Goal: Task Accomplishment & Management: Manage account settings

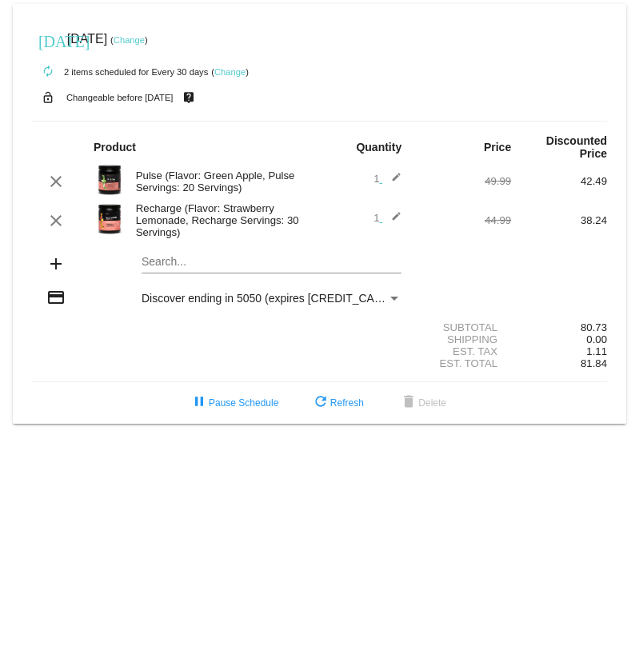
click at [166, 267] on mat-card "[DATE] [DATE] ( Change ) autorenew 2 items scheduled for Every 30 days ( Change…" at bounding box center [320, 214] width 614 height 420
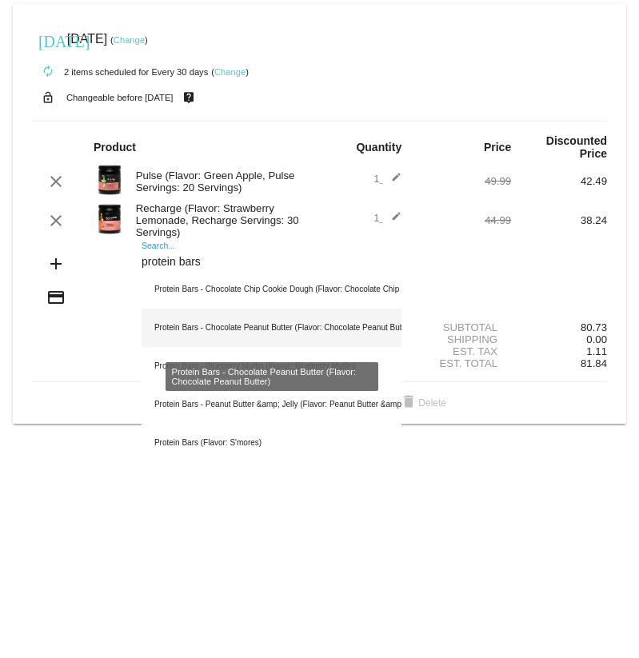
type input "protein bars"
click at [280, 334] on div "Protein Bars - Chocolate Peanut Butter (Flavor: Chocolate Peanut Butter)" at bounding box center [272, 328] width 260 height 38
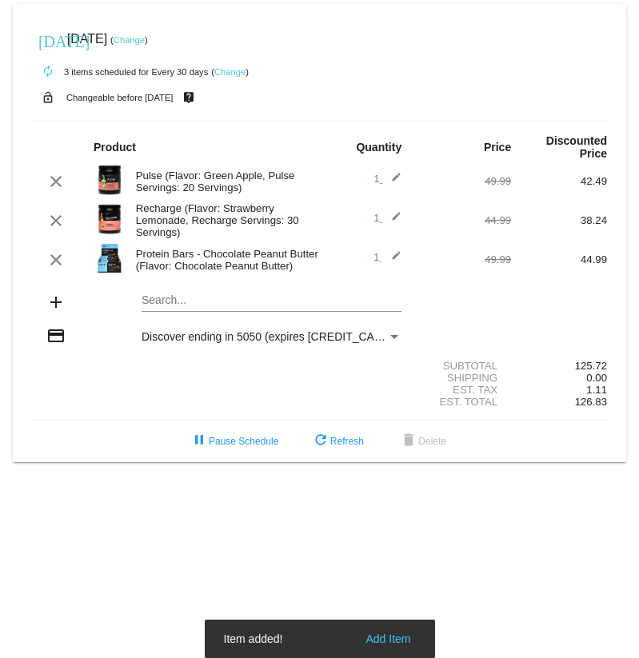
click at [206, 302] on mat-card "[DATE] [DATE] ( Change ) autorenew 3 items scheduled for Every 30 days ( Change…" at bounding box center [320, 233] width 614 height 458
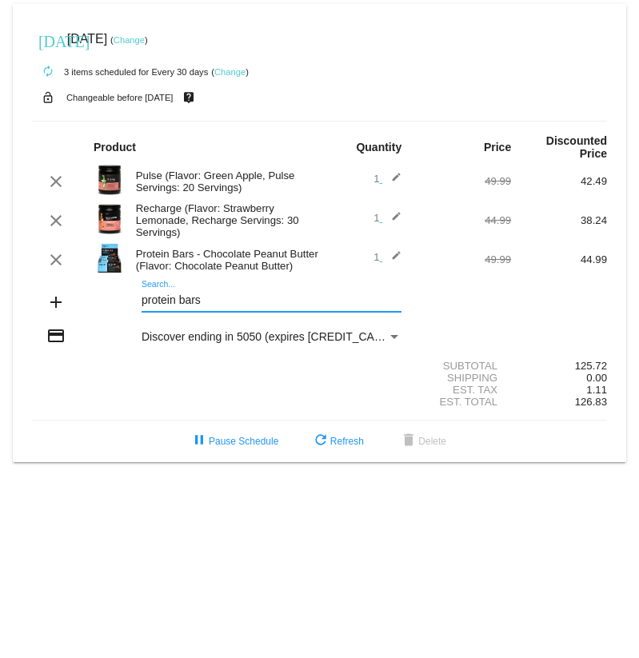
type input "protein bars"
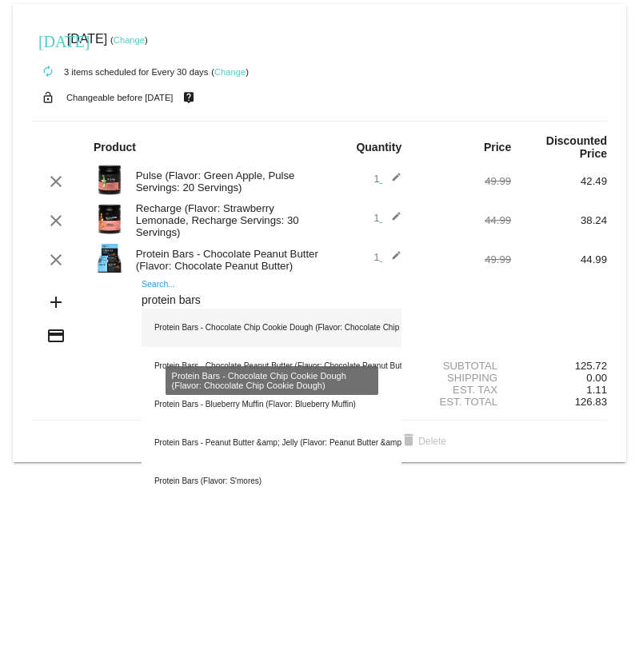
click at [263, 334] on div "Protein Bars - Chocolate Chip Cookie Dough (Flavor: Chocolate Chip Cookie Dough)" at bounding box center [272, 328] width 260 height 38
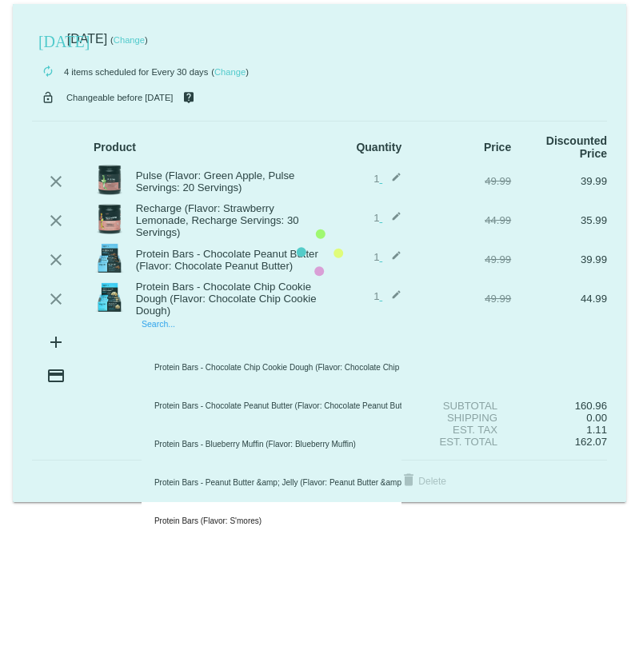
click at [186, 353] on mat-card "[DATE] [DATE] ( Change ) autorenew 4 items scheduled for Every 30 days ( Change…" at bounding box center [320, 253] width 614 height 498
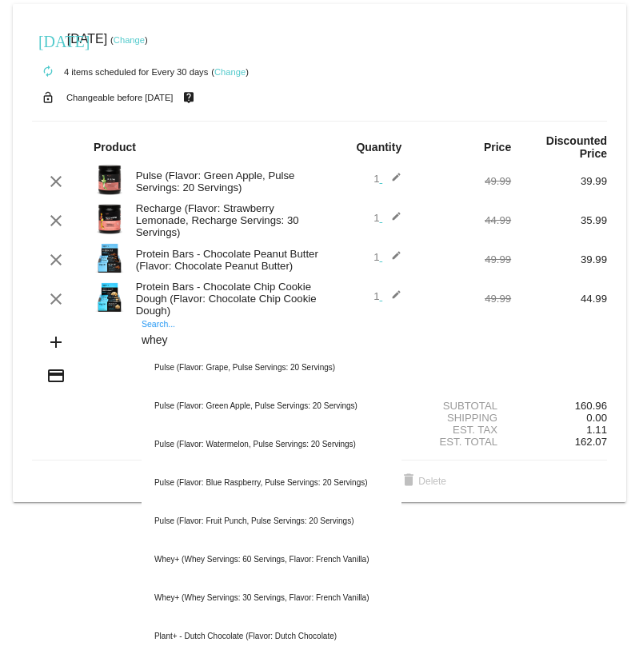
type input "whey"
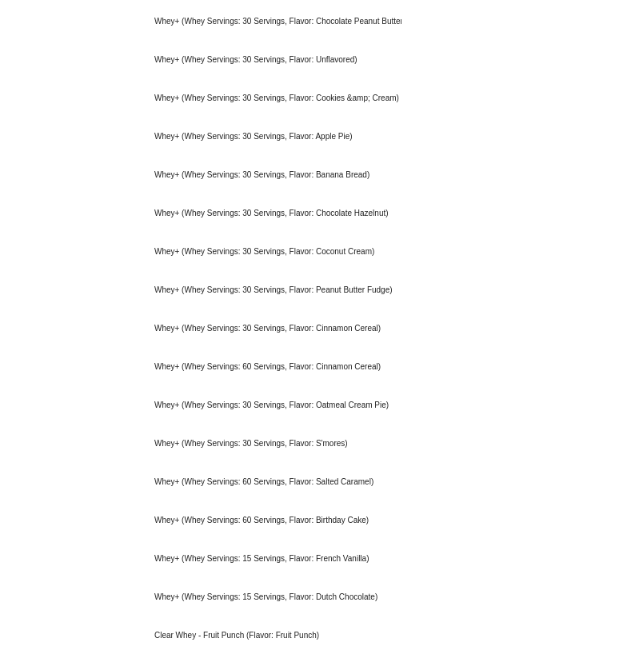
scroll to position [887, 0]
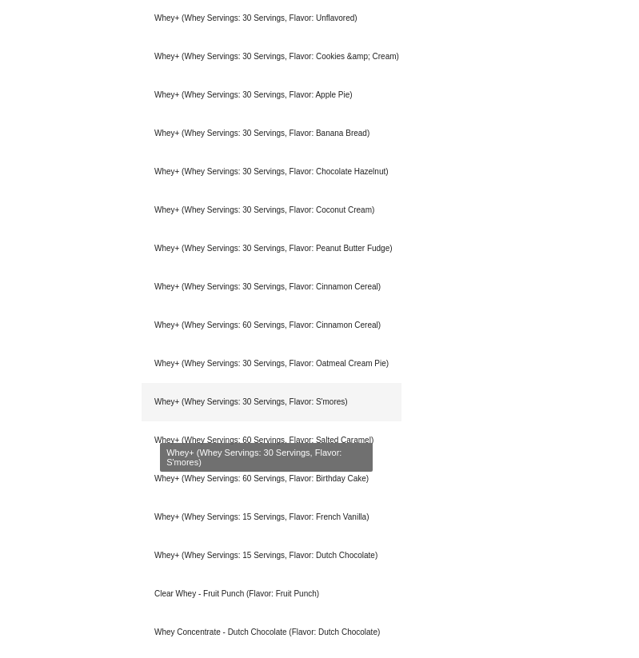
click at [282, 415] on div "Whey+ (Whey Servings: 30 Servings, Flavor: S'mores)" at bounding box center [272, 402] width 260 height 38
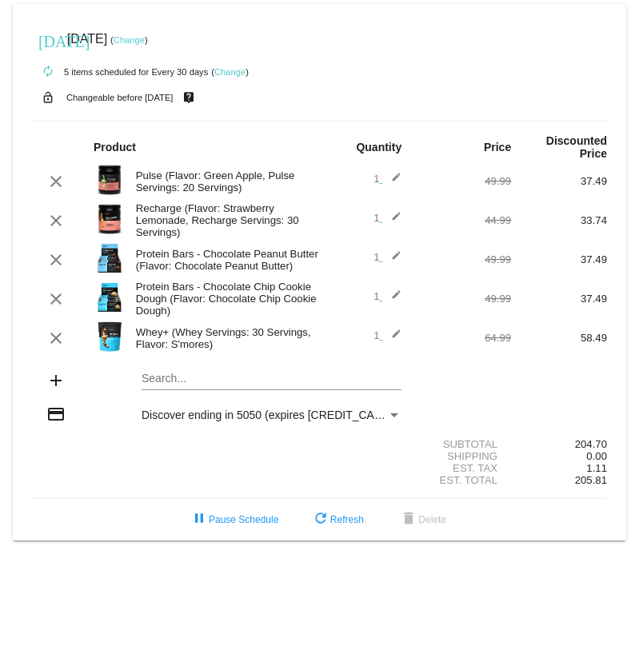
click at [174, 389] on mat-card "[DATE] [DATE] ( Change ) autorenew 5 items scheduled for Every 30 days ( Change…" at bounding box center [320, 272] width 614 height 537
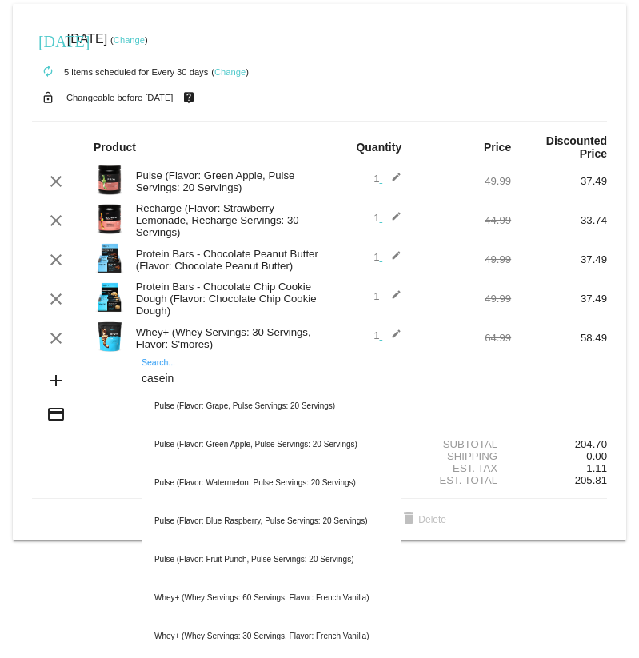
type input "casein"
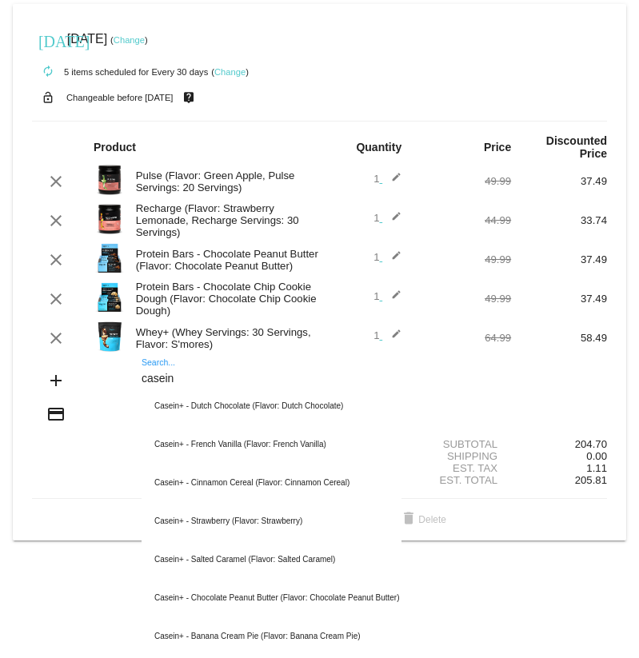
scroll to position [8, 0]
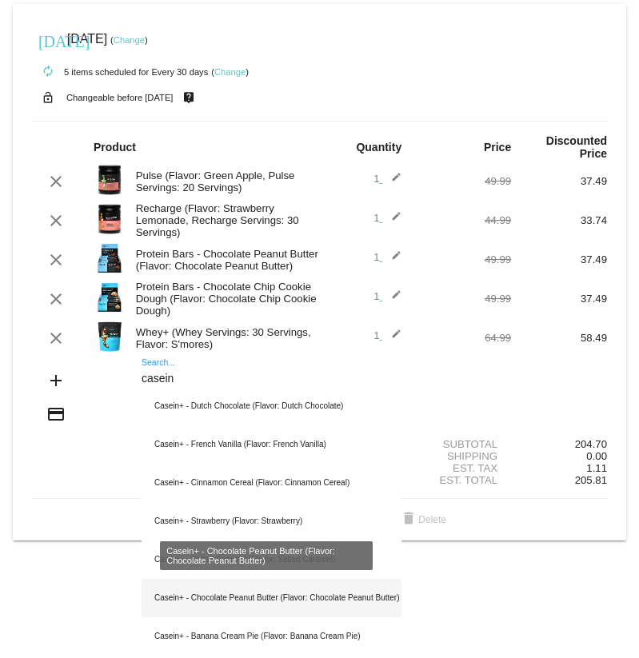
click at [219, 594] on div "Casein+ - Chocolate Peanut Butter (Flavor: Chocolate Peanut Butter)" at bounding box center [272, 598] width 260 height 38
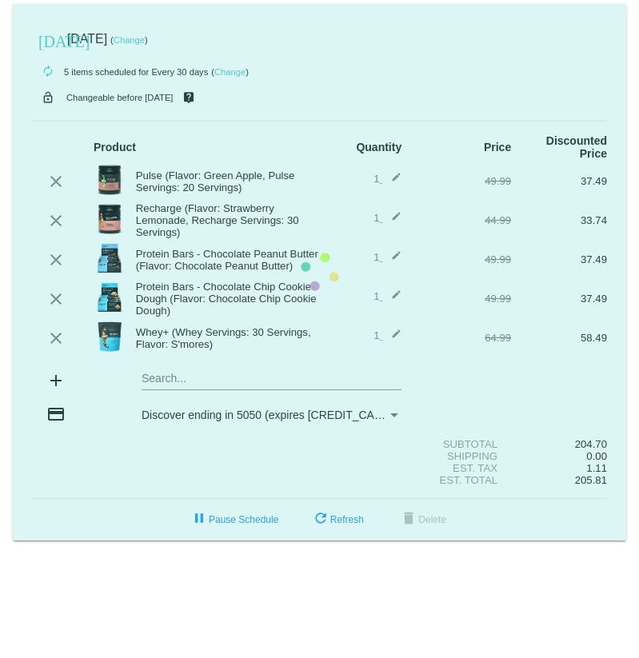
scroll to position [0, 0]
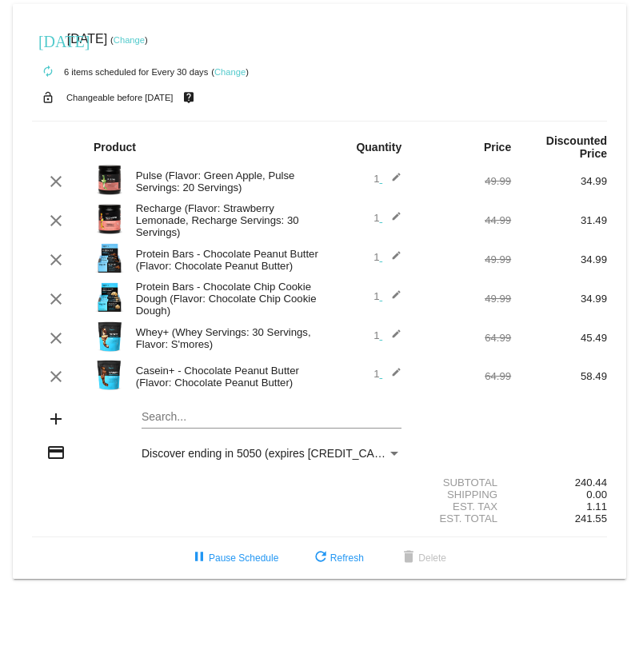
click at [194, 501] on div "Shipping 0.00" at bounding box center [319, 495] width 575 height 12
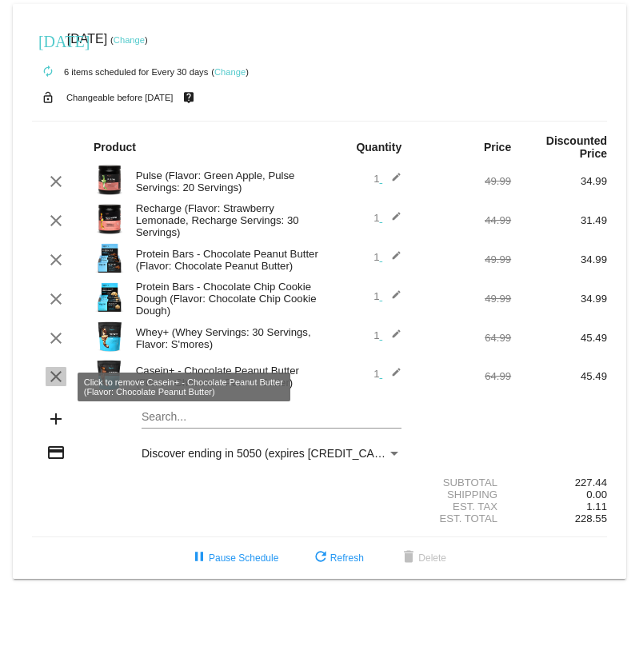
click at [58, 386] on mat-icon "clear" at bounding box center [55, 376] width 19 height 19
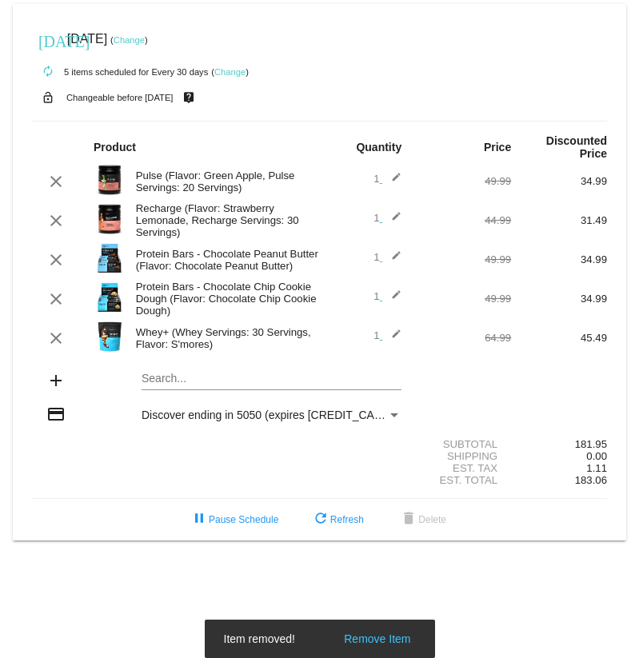
click at [398, 346] on mat-icon "edit" at bounding box center [391, 338] width 19 height 19
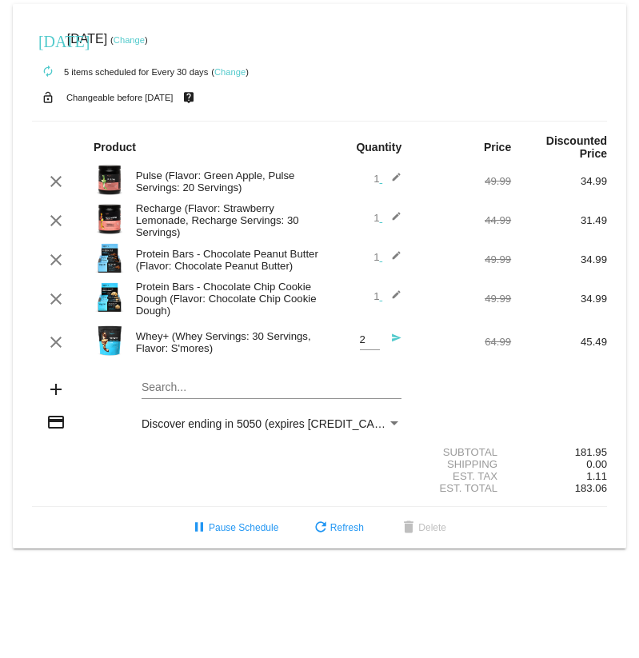
type input "2"
click at [374, 346] on input "2" at bounding box center [370, 340] width 20 height 12
click at [203, 458] on div "Subtotal 181.95" at bounding box center [319, 452] width 575 height 12
click at [398, 350] on mat-icon "send" at bounding box center [391, 342] width 19 height 19
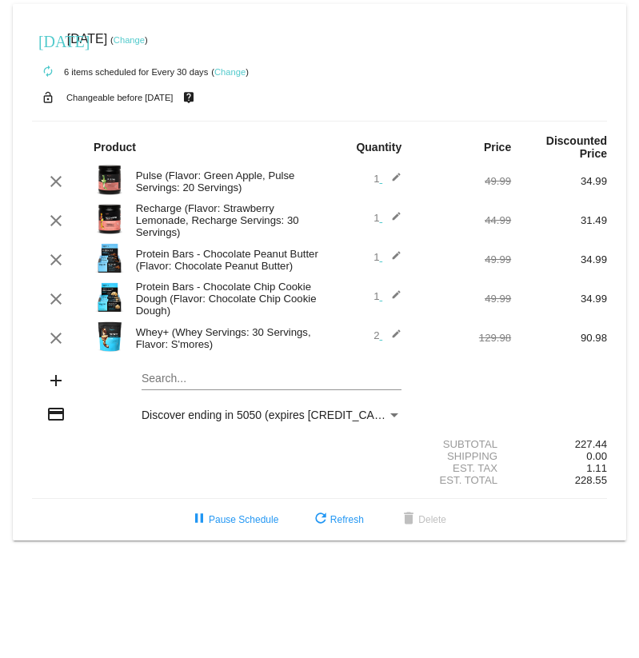
click at [398, 345] on mat-icon "edit" at bounding box center [391, 338] width 19 height 19
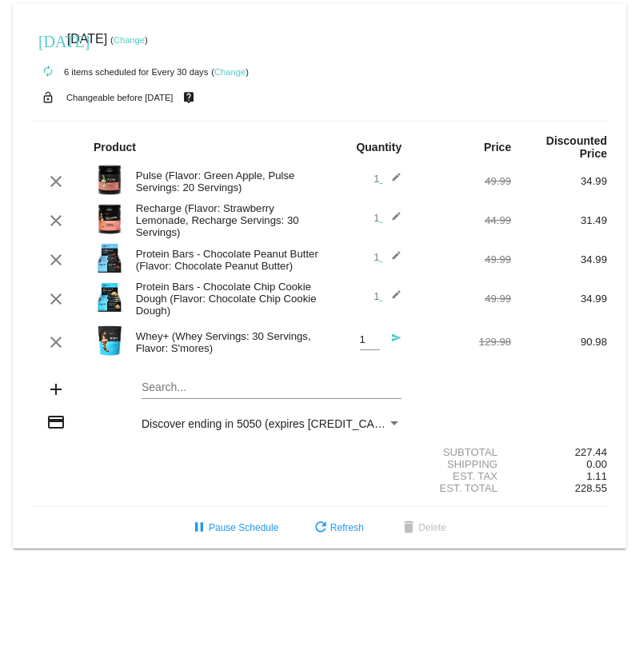
type input "1"
click at [369, 346] on input "1" at bounding box center [370, 340] width 20 height 12
click at [186, 390] on div "Search..." at bounding box center [272, 383] width 260 height 31
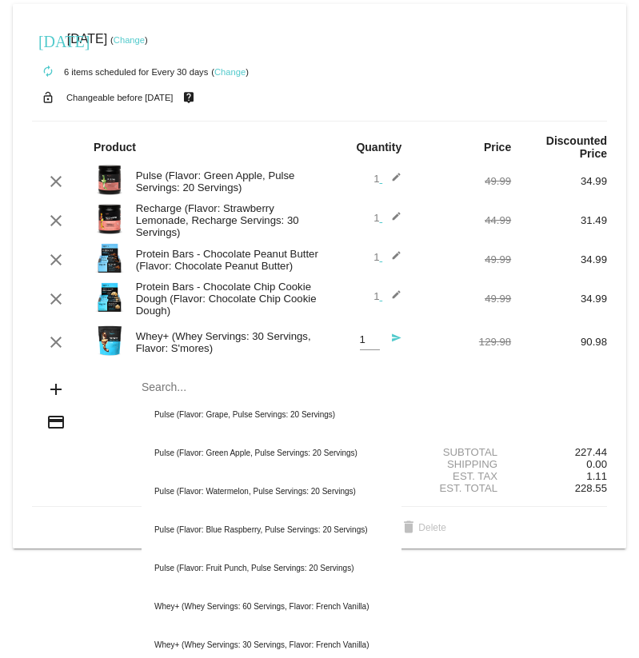
click at [390, 346] on mat-icon "send" at bounding box center [391, 342] width 19 height 19
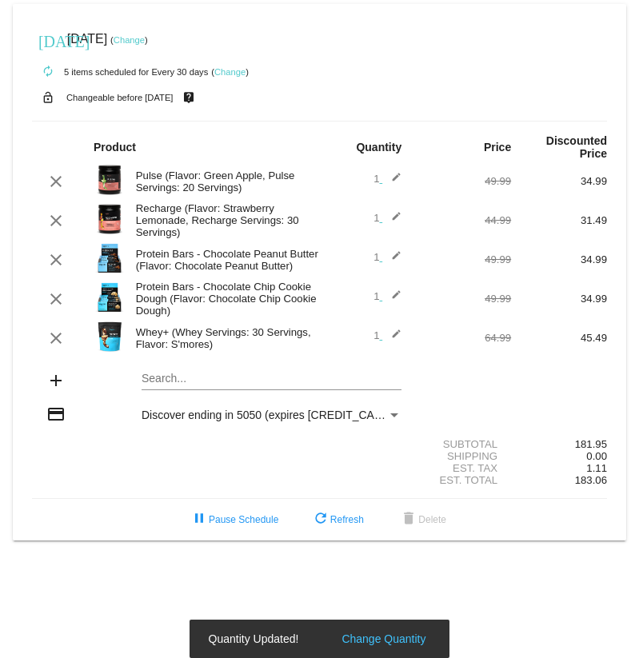
click at [221, 391] on mat-card "[DATE] [DATE] ( Change ) autorenew 5 items scheduled for Every 30 days ( Change…" at bounding box center [320, 272] width 614 height 537
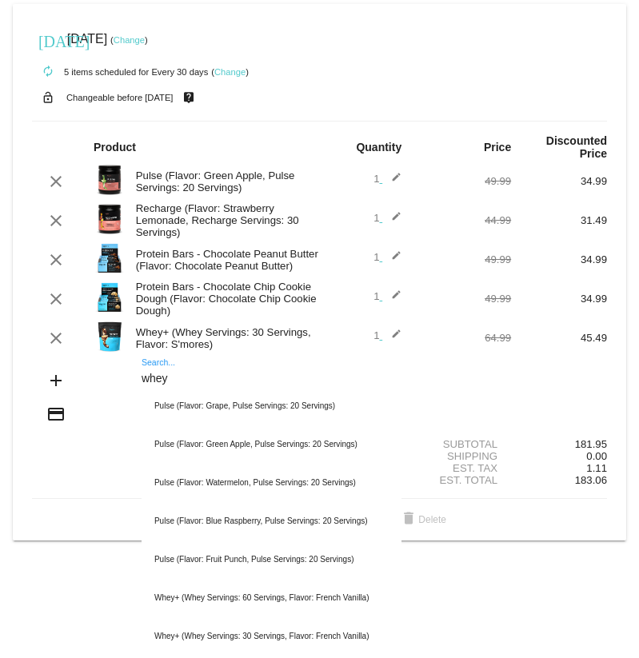
type input "whey"
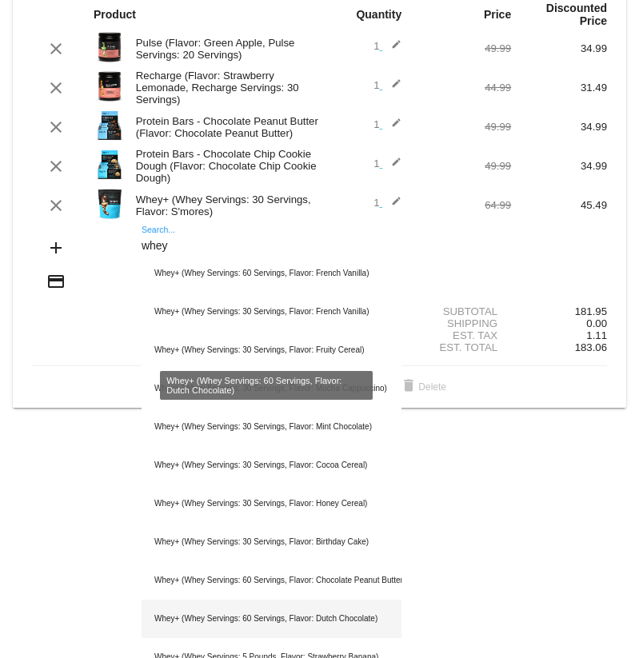
scroll to position [132, 0]
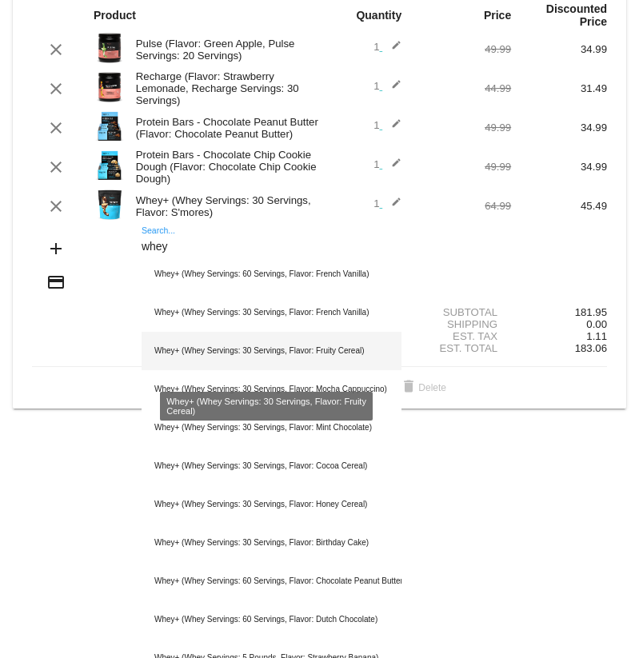
click at [277, 366] on div "Whey+ (Whey Servings: 30 Servings, Flavor: Fruity Cereal)" at bounding box center [272, 351] width 260 height 38
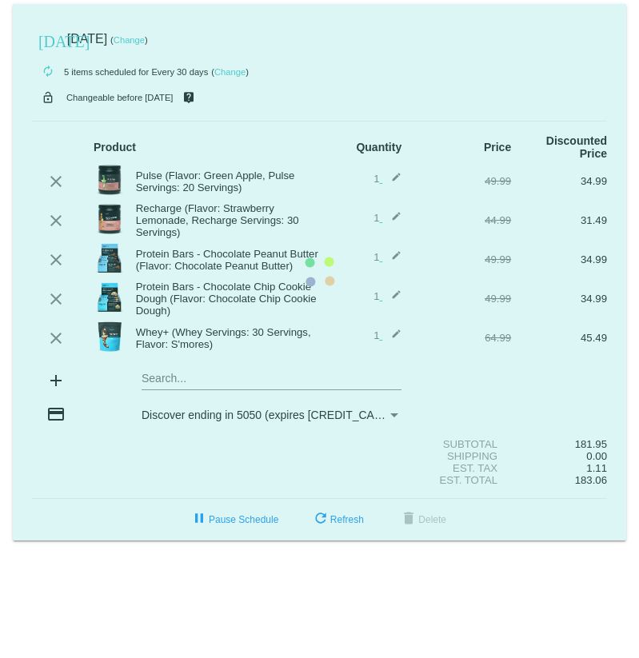
scroll to position [0, 0]
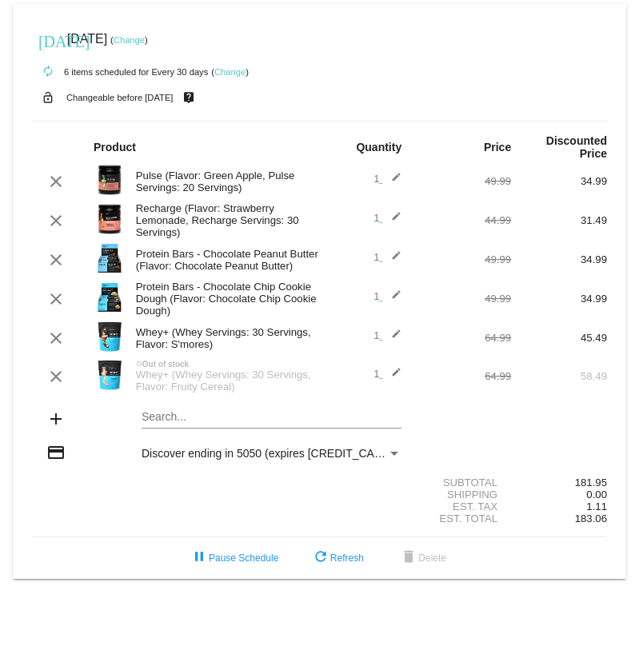
click at [220, 393] on div "Whey+ (Whey Servings: 30 Servings, Flavor: Fruity Cereal)" at bounding box center [224, 381] width 192 height 24
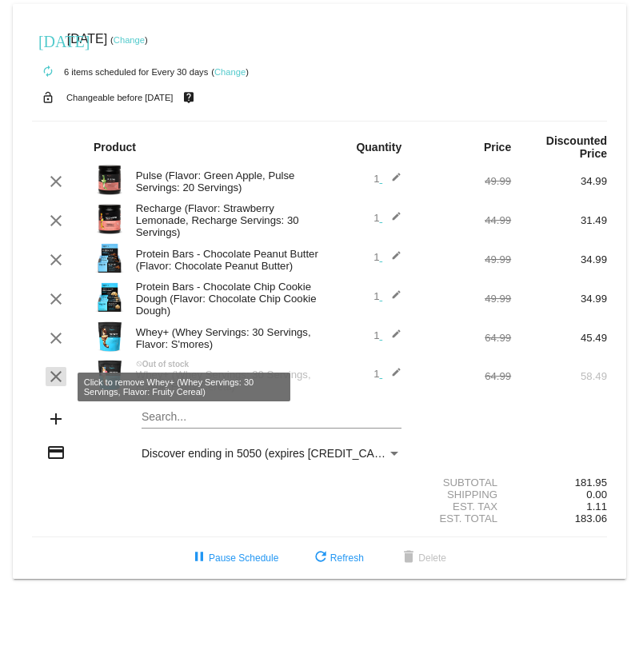
click at [54, 386] on mat-icon "clear" at bounding box center [55, 376] width 19 height 19
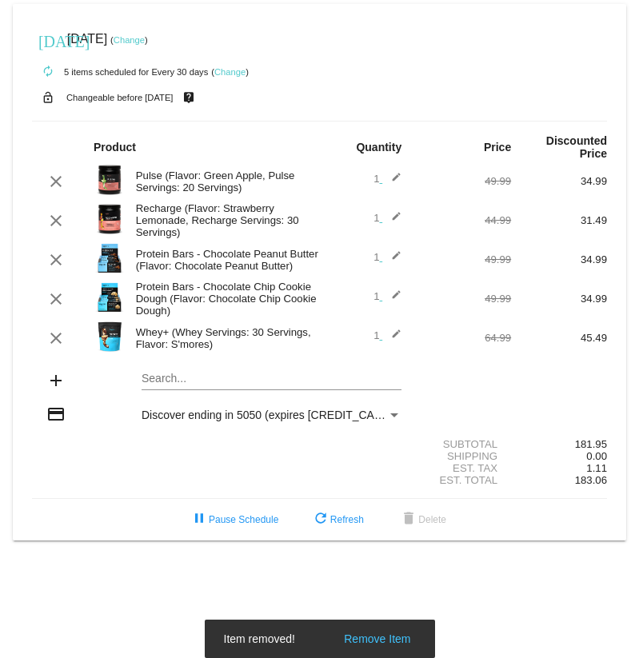
click at [175, 387] on mat-card "[DATE] [DATE] ( Change ) autorenew 5 items scheduled for Every 30 days ( Change…" at bounding box center [320, 272] width 614 height 537
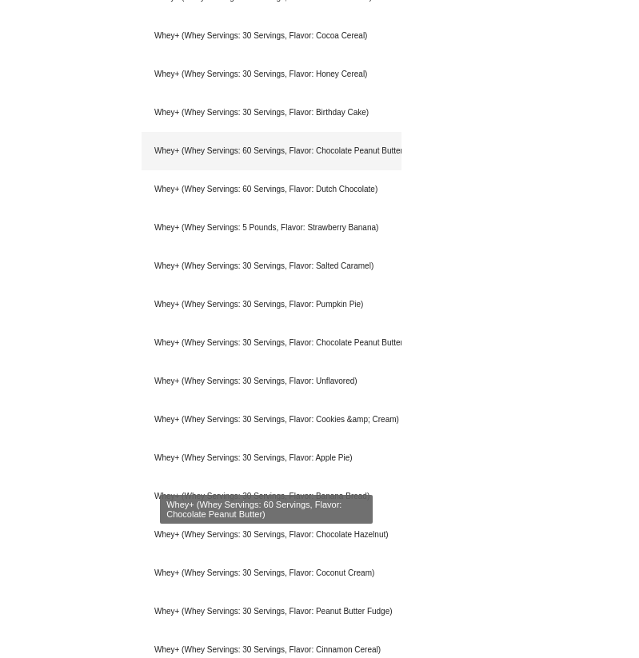
scroll to position [565, 0]
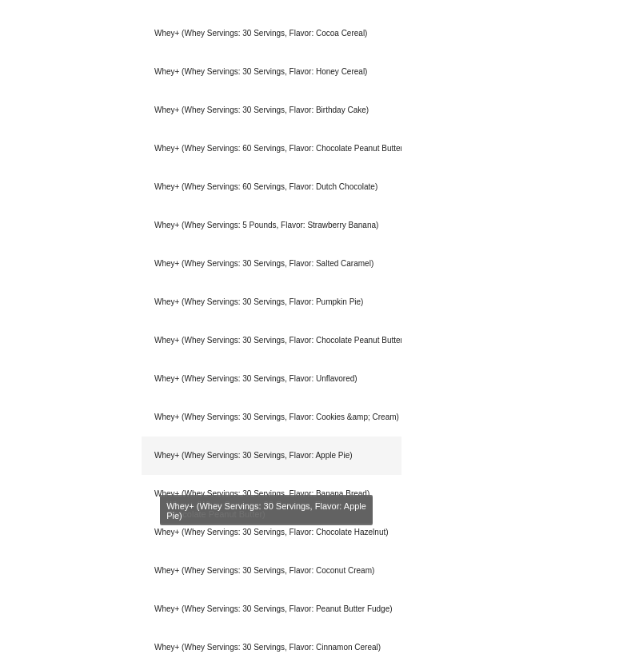
type input "whey"
click at [250, 470] on div "Whey+ (Whey Servings: 30 Servings, Flavor: Apple Pie)" at bounding box center [272, 456] width 260 height 38
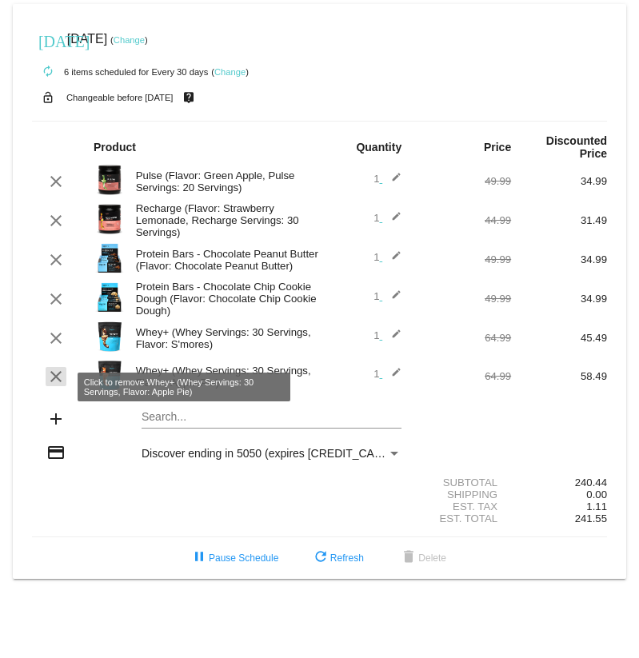
click at [58, 386] on mat-icon "clear" at bounding box center [55, 376] width 19 height 19
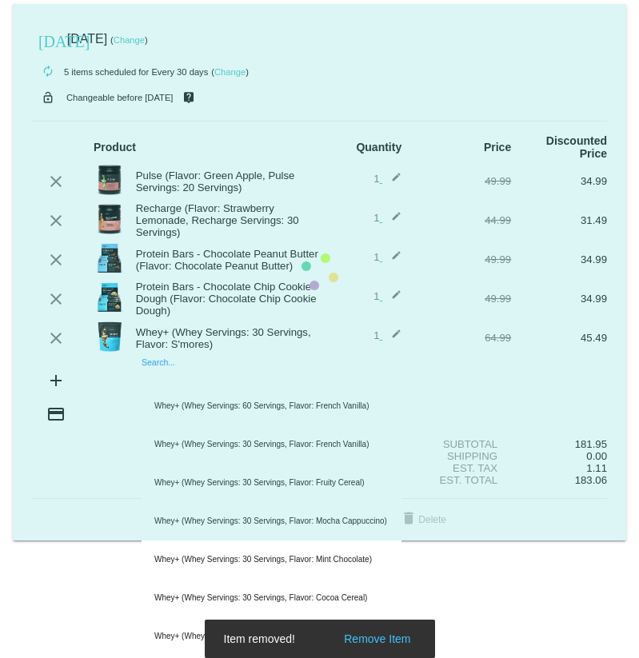
click at [172, 391] on mat-card "[DATE] [DATE] ( Change ) autorenew 5 items scheduled for Every 30 days ( Change…" at bounding box center [320, 272] width 614 height 537
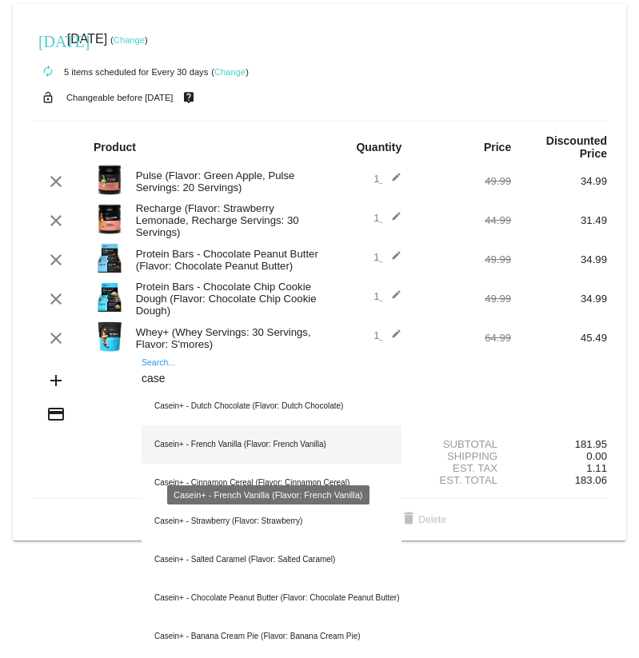
scroll to position [8, 0]
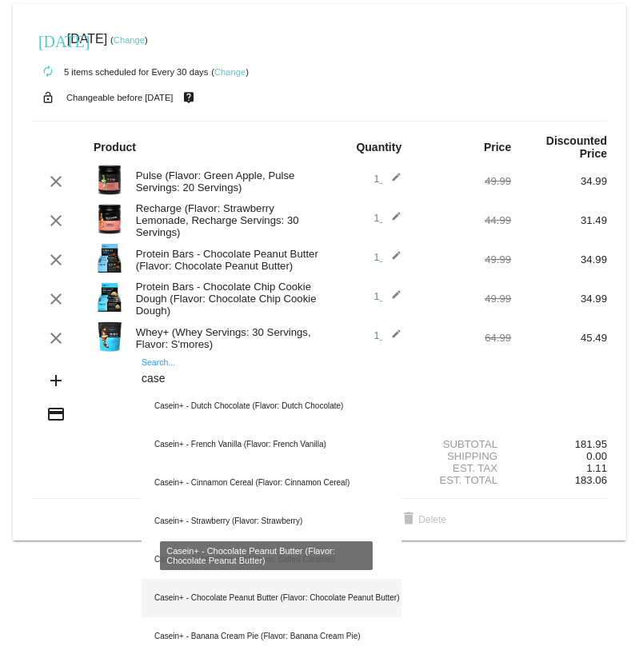
type input "case"
click at [265, 598] on div "Casein+ - Chocolate Peanut Butter (Flavor: Chocolate Peanut Butter)" at bounding box center [272, 598] width 260 height 38
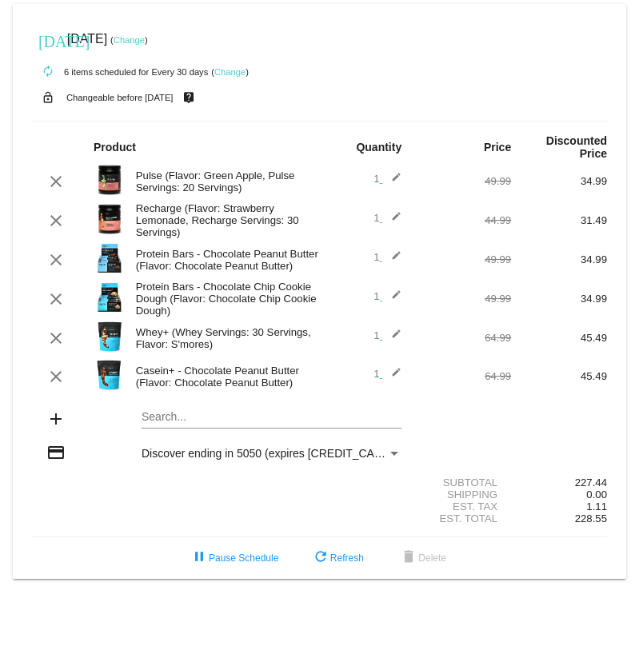
click at [181, 430] on mat-card "today Nov 1 2025 ( Change ) autorenew 6 items scheduled for Every 30 days ( Cha…" at bounding box center [320, 291] width 614 height 575
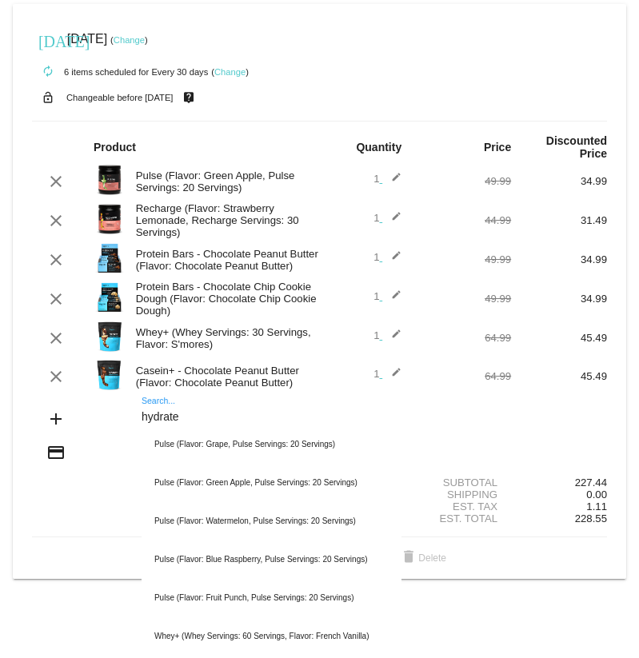
type input "hydrate"
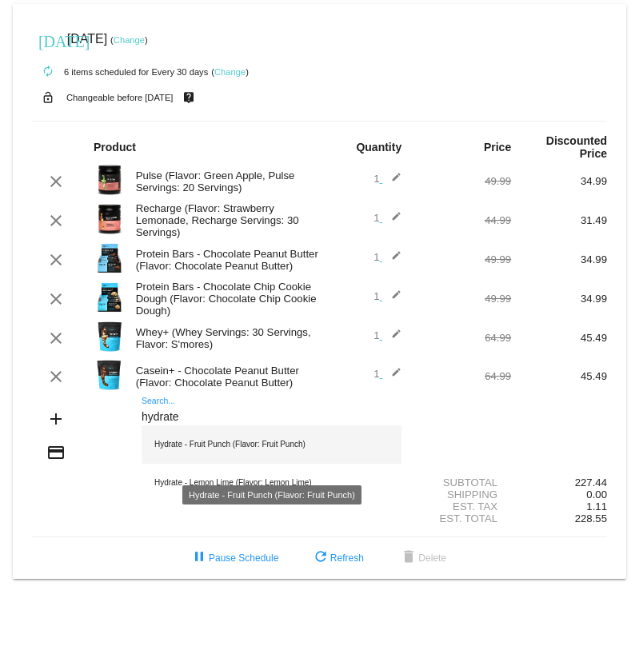
click at [251, 462] on div "Hydrate - Fruit Punch (Flavor: Fruit Punch)" at bounding box center [272, 445] width 260 height 38
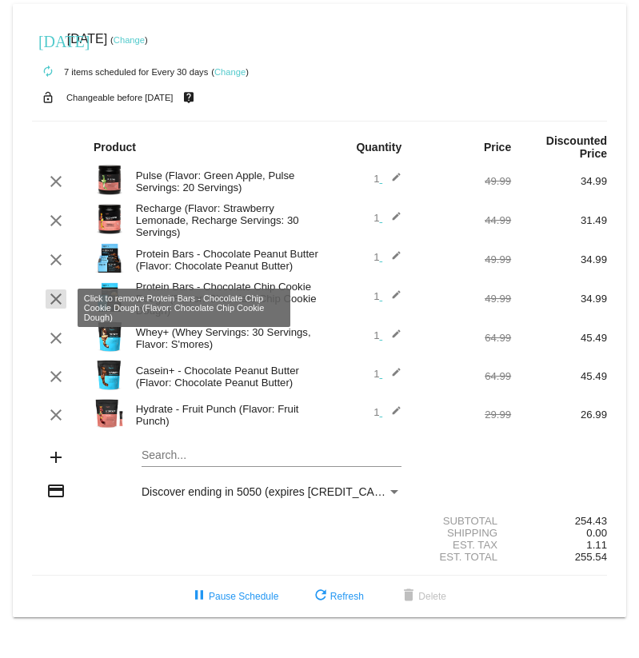
click at [58, 309] on mat-icon "clear" at bounding box center [55, 299] width 19 height 19
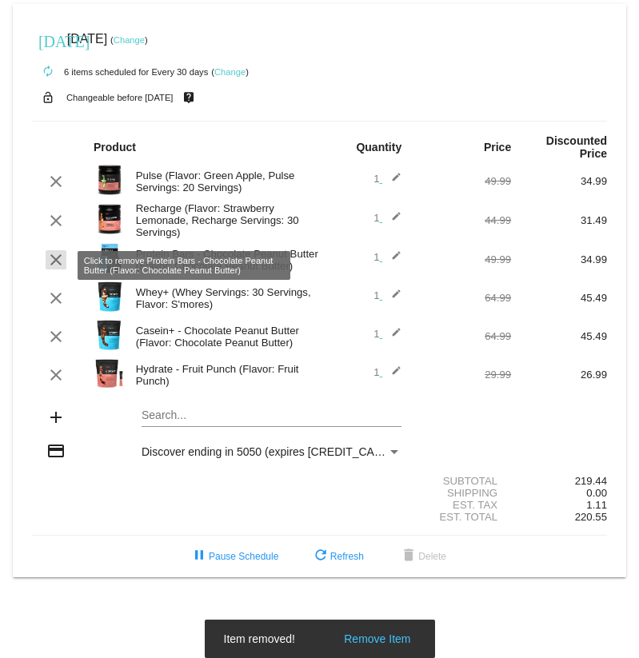
click at [59, 266] on mat-icon "clear" at bounding box center [55, 259] width 19 height 19
